Goal: Task Accomplishment & Management: Complete application form

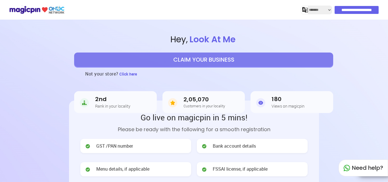
select select "*******"
click at [193, 63] on button "CLAIM YOUR BUSINESS" at bounding box center [203, 60] width 259 height 14
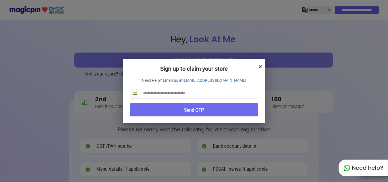
click at [194, 94] on input "text" at bounding box center [199, 93] width 118 height 11
type input "**********"
click at [200, 111] on button "Send OTP" at bounding box center [194, 109] width 128 height 13
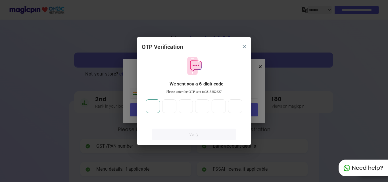
click at [157, 107] on input "number" at bounding box center [153, 107] width 14 height 14
type input "*"
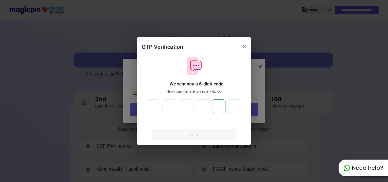
type input "*"
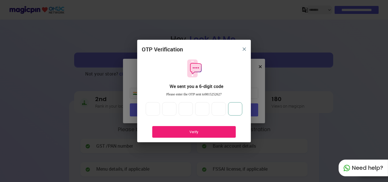
type input "*"
click at [168, 131] on div "Verify" at bounding box center [194, 132] width 67 height 5
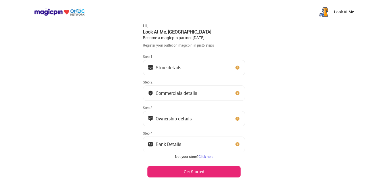
scroll to position [21, 0]
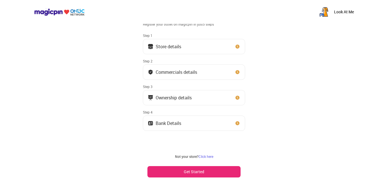
click at [207, 173] on button "Get Started" at bounding box center [194, 171] width 93 height 11
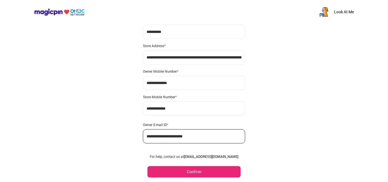
click at [207, 172] on button "Confirm" at bounding box center [194, 171] width 93 height 11
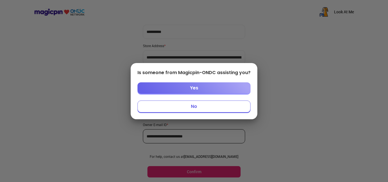
click at [194, 105] on button "No" at bounding box center [194, 107] width 113 height 12
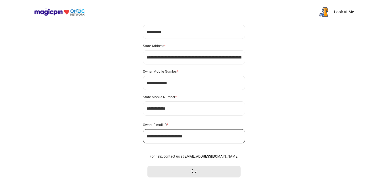
scroll to position [0, 0]
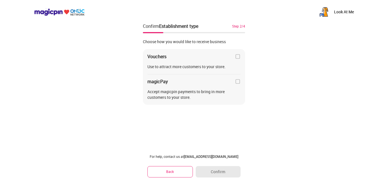
click at [236, 88] on div "Vouchers Use to attract more customers to your store. magicPay Accept magicpin …" at bounding box center [194, 77] width 102 height 56
click at [238, 82] on img at bounding box center [238, 82] width 6 height 6
click at [238, 57] on img at bounding box center [238, 57] width 6 height 6
click at [239, 81] on img at bounding box center [238, 82] width 6 height 6
click at [219, 169] on button "Confirm" at bounding box center [218, 171] width 45 height 11
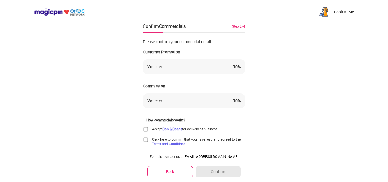
click at [146, 129] on img at bounding box center [146, 130] width 6 height 6
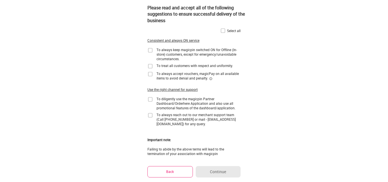
click at [223, 30] on img at bounding box center [223, 31] width 6 height 6
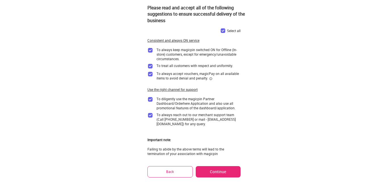
click at [216, 172] on button "Continue" at bounding box center [218, 171] width 45 height 11
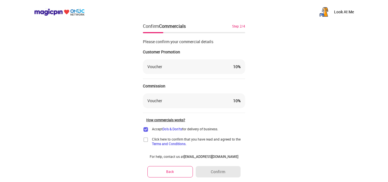
click at [146, 139] on img at bounding box center [146, 140] width 6 height 6
click at [226, 171] on button "Confirm" at bounding box center [218, 171] width 45 height 11
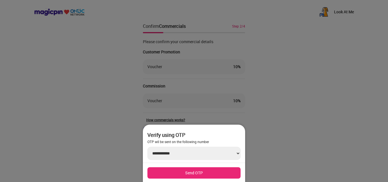
click at [226, 171] on button "Send OTP" at bounding box center [194, 172] width 93 height 11
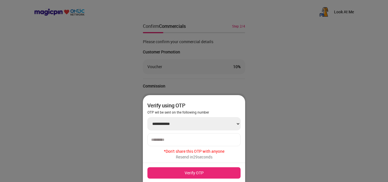
click at [210, 141] on input "number" at bounding box center [194, 140] width 86 height 5
type input "******"
click at [181, 168] on button "Verify OTP" at bounding box center [194, 172] width 93 height 11
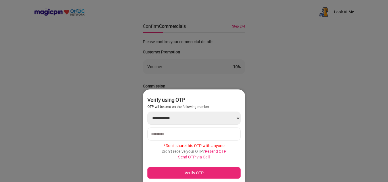
click at [181, 175] on button "Verify OTP" at bounding box center [194, 172] width 93 height 11
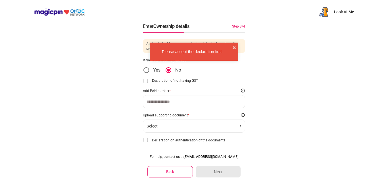
click at [173, 103] on input at bounding box center [194, 102] width 95 height 5
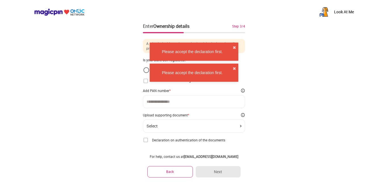
click at [279, 76] on div "Look At Me Enter Ownership details Step 3/4 A mistake in this section can lead …" at bounding box center [194, 97] width 388 height 194
click at [234, 68] on button "✖" at bounding box center [234, 69] width 3 height 6
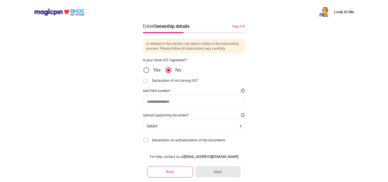
click at [148, 81] on img at bounding box center [146, 81] width 6 height 6
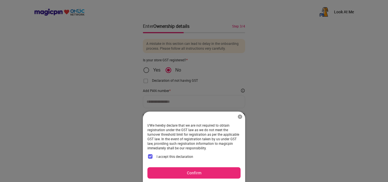
click at [208, 173] on button "Confirm" at bounding box center [194, 172] width 93 height 11
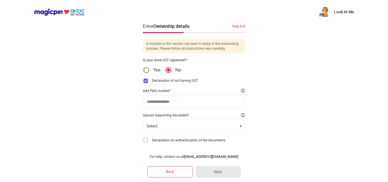
click at [174, 100] on input at bounding box center [194, 102] width 95 height 5
click at [168, 125] on div "Select" at bounding box center [194, 126] width 95 height 5
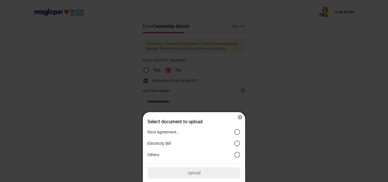
click at [353, 137] on div at bounding box center [194, 91] width 388 height 182
